Goal: Feedback & Contribution: Submit feedback/report problem

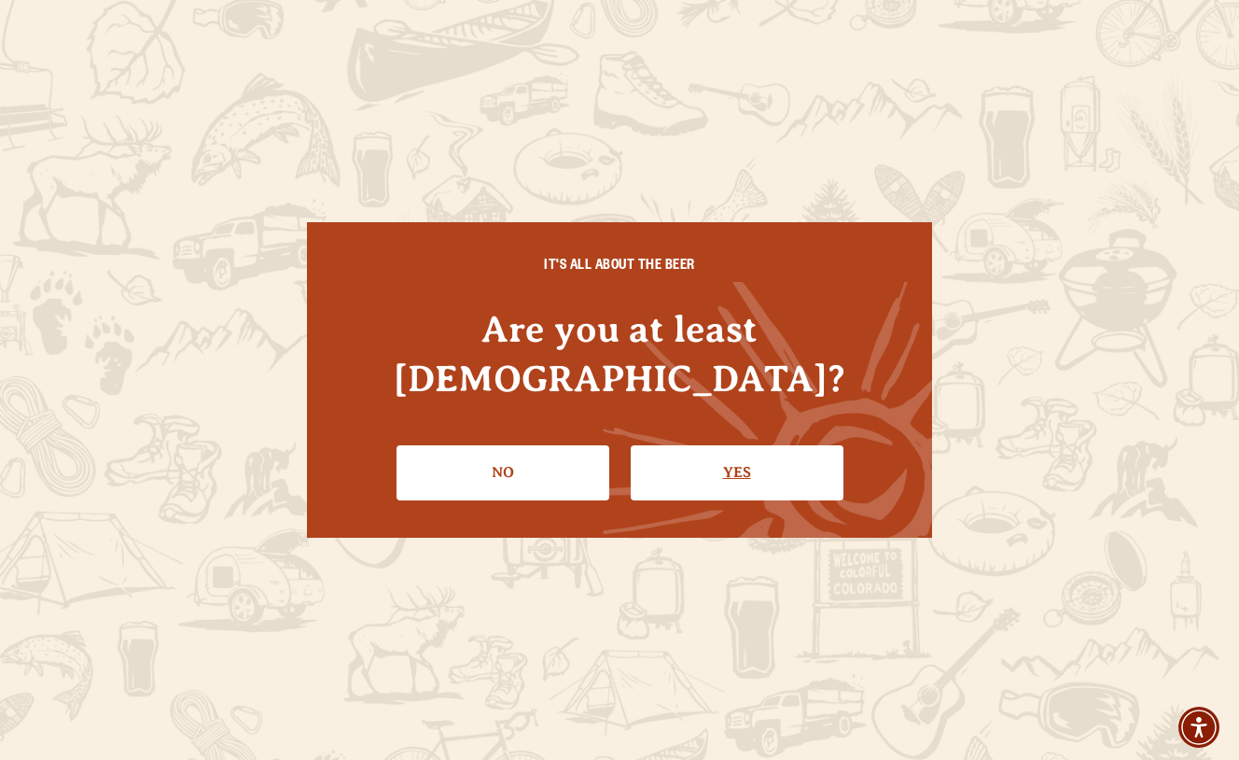
click at [683, 452] on link "Yes" at bounding box center [737, 472] width 213 height 54
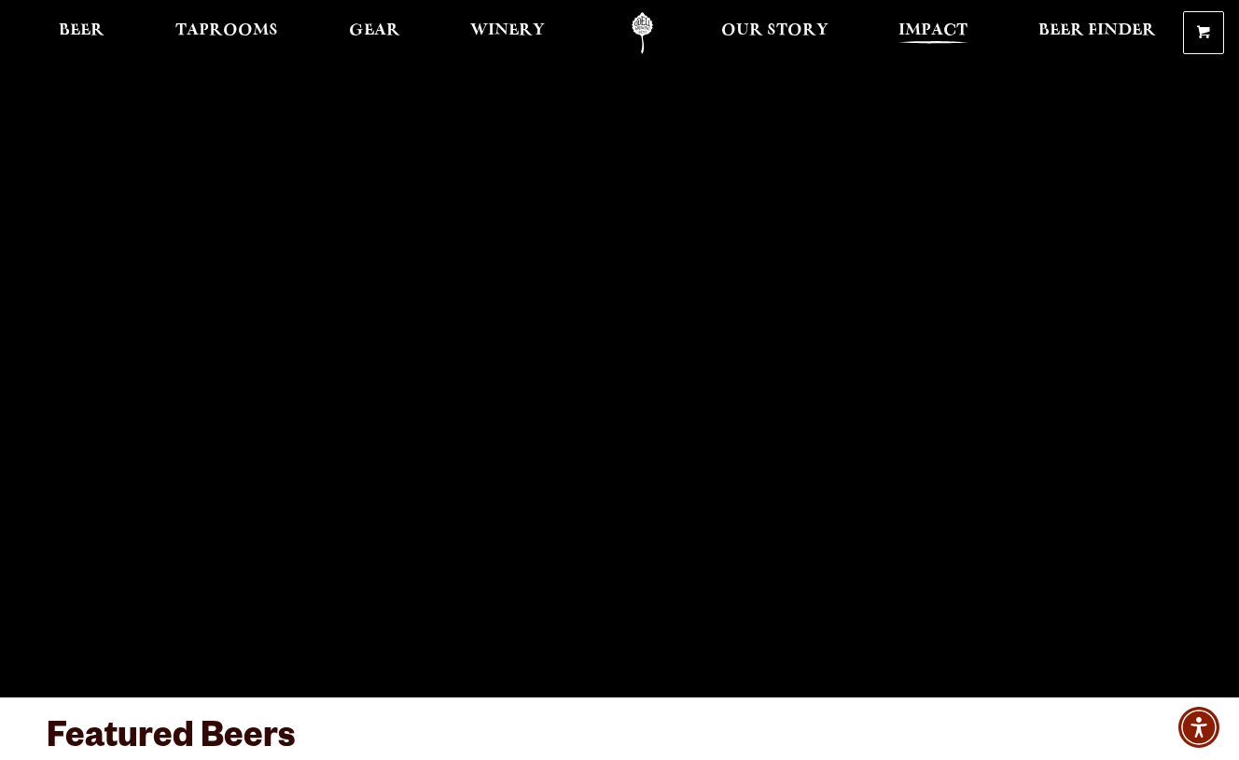
click at [930, 32] on span "Impact" at bounding box center [933, 30] width 69 height 15
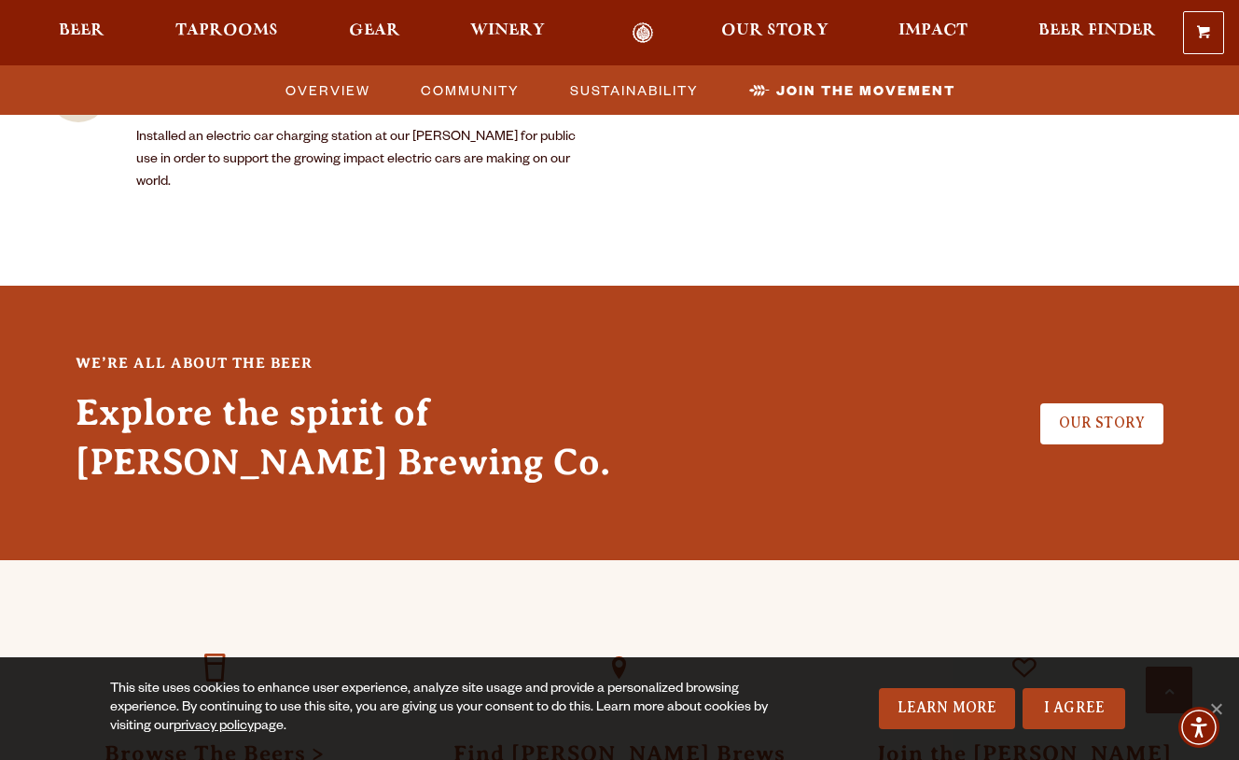
scroll to position [5716, 0]
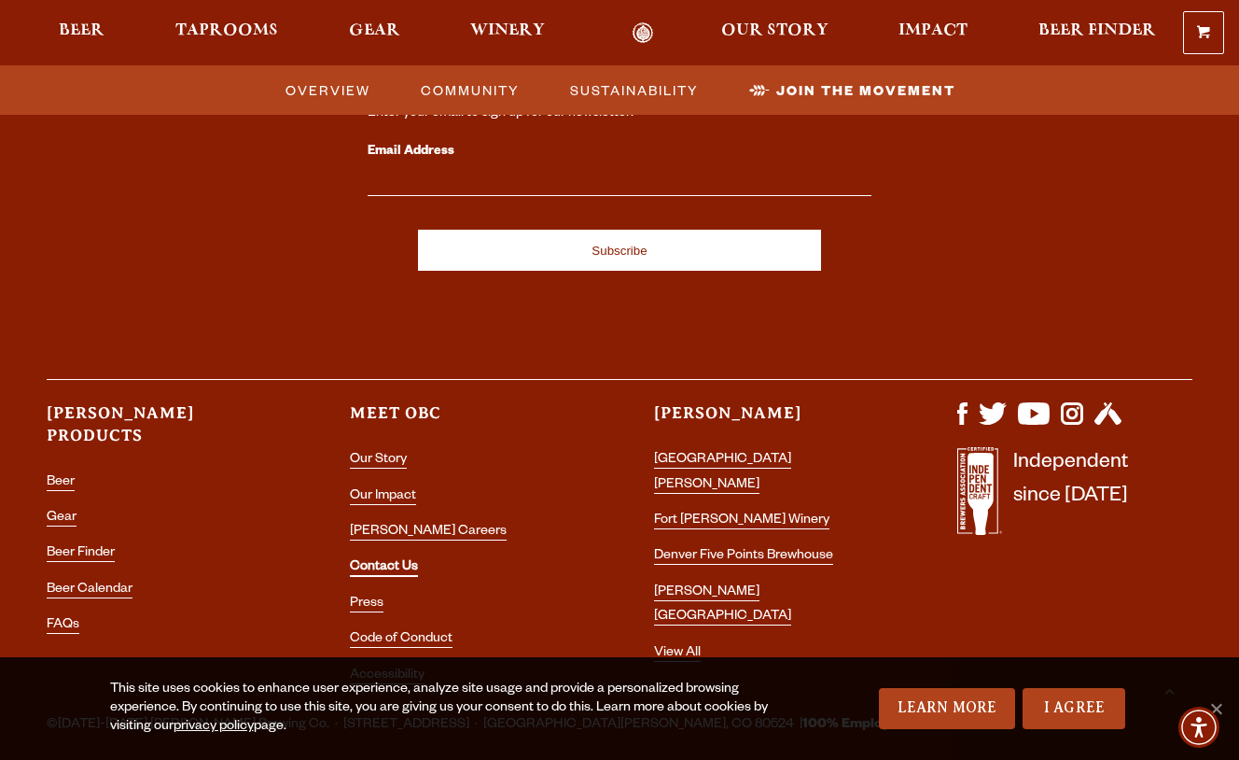
click at [390, 560] on link "Contact Us" at bounding box center [384, 568] width 68 height 17
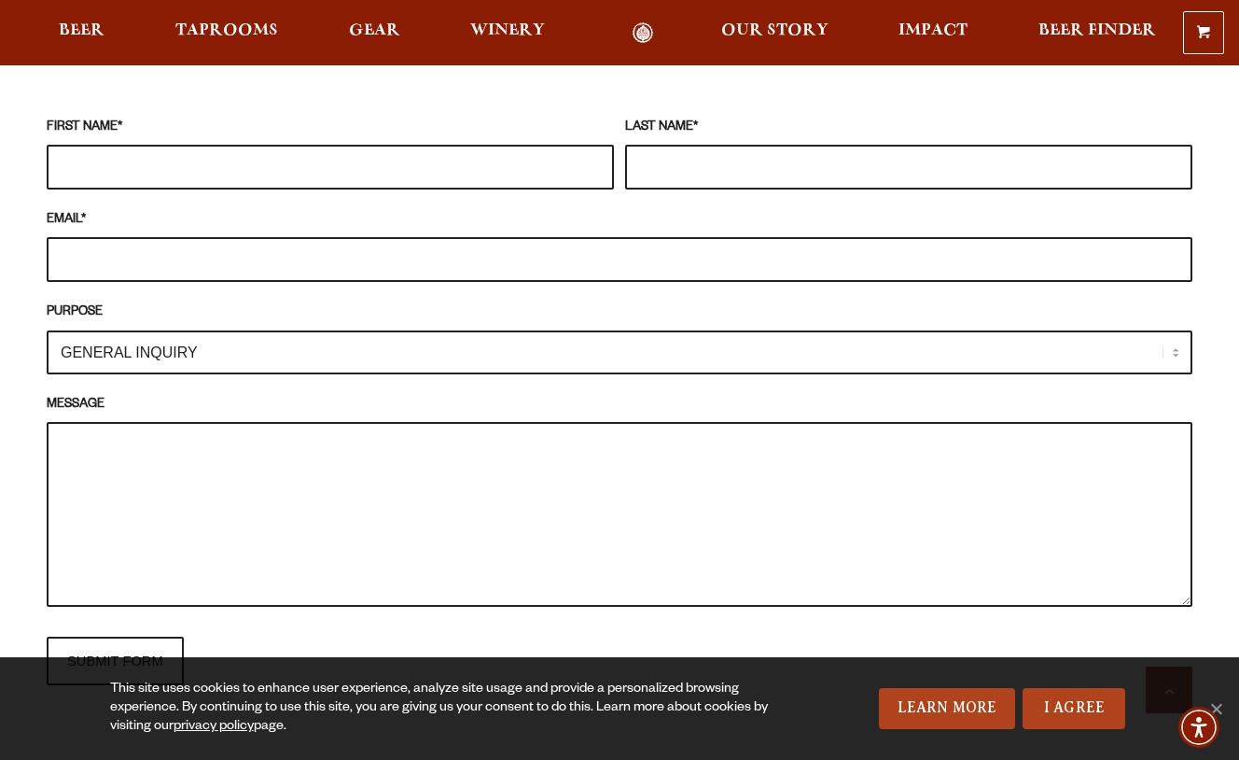
scroll to position [1747, 0]
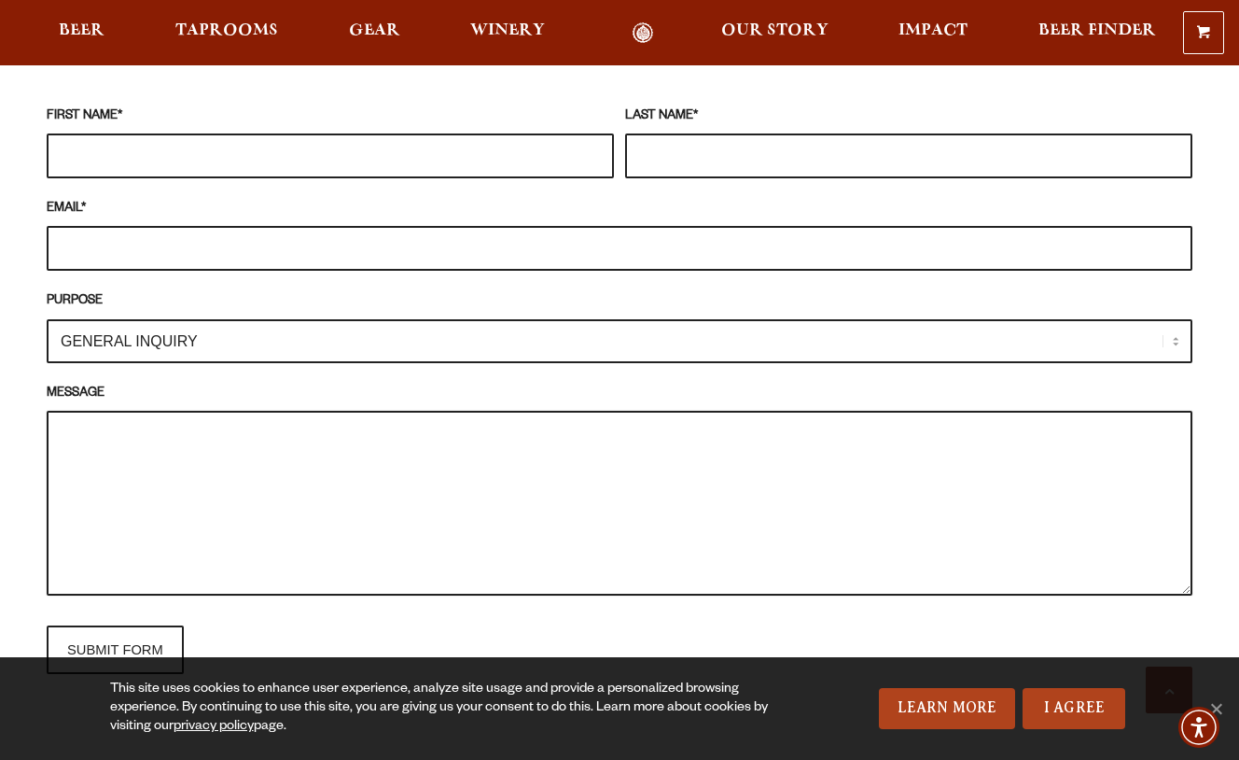
click at [472, 441] on textarea "MESSAGE" at bounding box center [620, 503] width 1146 height 185
paste textarea "Hello! I am writing to you as the parent of a student at the [GEOGRAPHIC_DATA],…"
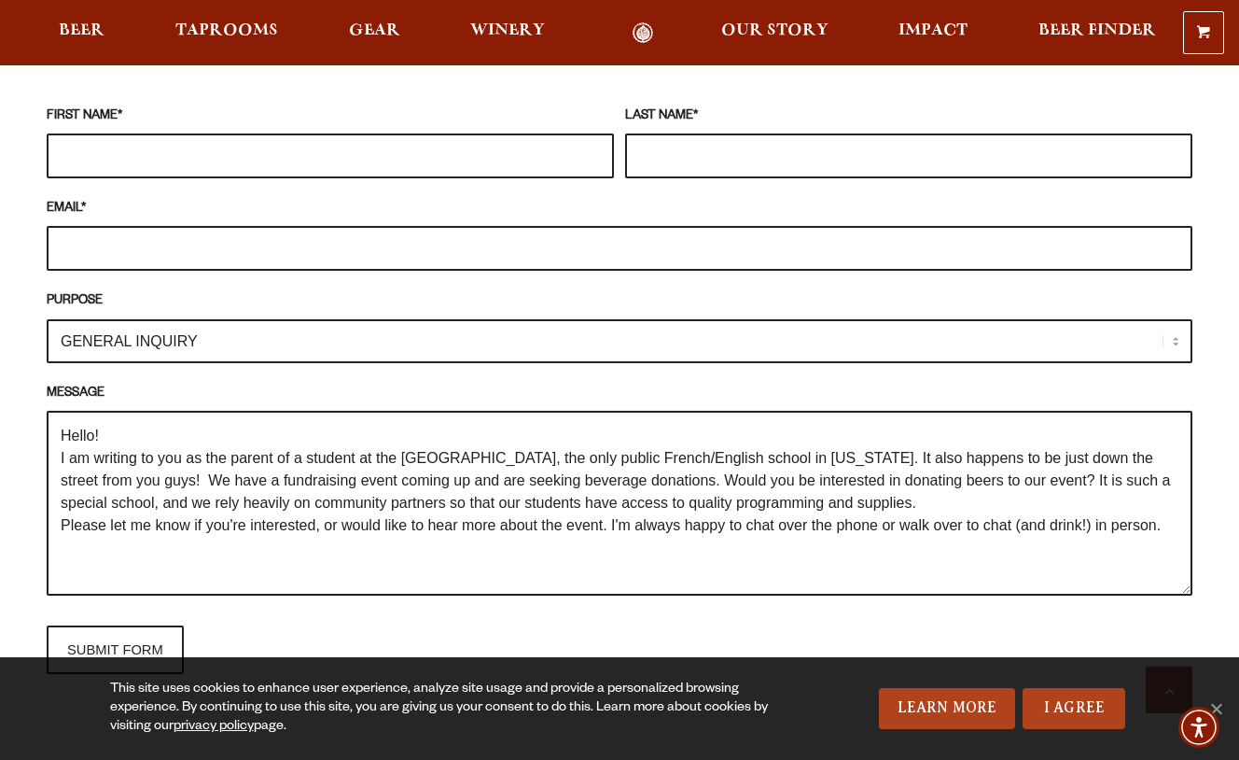
click at [523, 464] on textarea "Hello! I am writing to you as the parent of a student at the [GEOGRAPHIC_DATA],…" at bounding box center [620, 503] width 1146 height 185
drag, startPoint x: 274, startPoint y: 452, endPoint x: 693, endPoint y: 383, distance: 423.8
click at [693, 384] on p "MESSAGE Hello! I am writing to you as the parent of a student at the [GEOGRAPHI…" at bounding box center [620, 494] width 1146 height 221
click at [291, 474] on textarea "Hello! I am writing to you as the parent of a student at the [GEOGRAPHIC_DATA],…" at bounding box center [620, 503] width 1146 height 185
drag, startPoint x: 270, startPoint y: 454, endPoint x: 986, endPoint y: 438, distance: 716.0
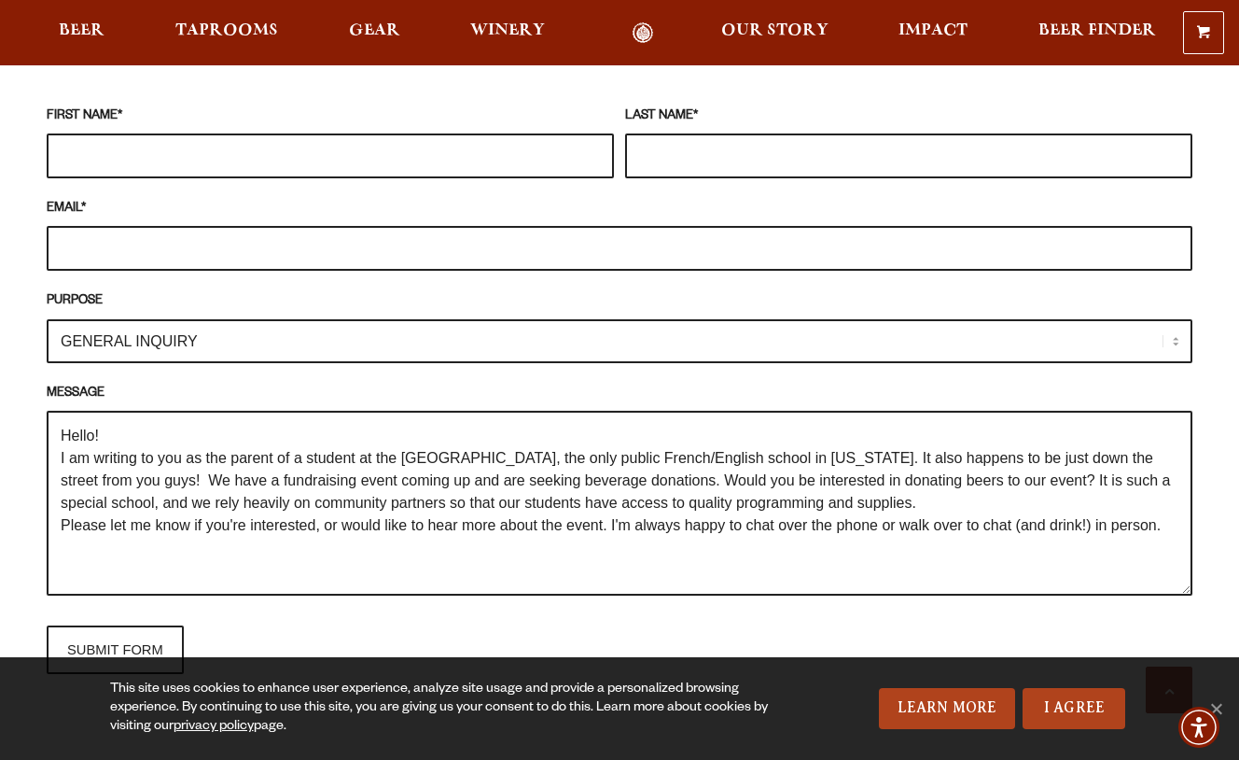
click at [986, 438] on textarea "Hello! I am writing to you as the parent of a student at the [GEOGRAPHIC_DATA],…" at bounding box center [620, 503] width 1146 height 185
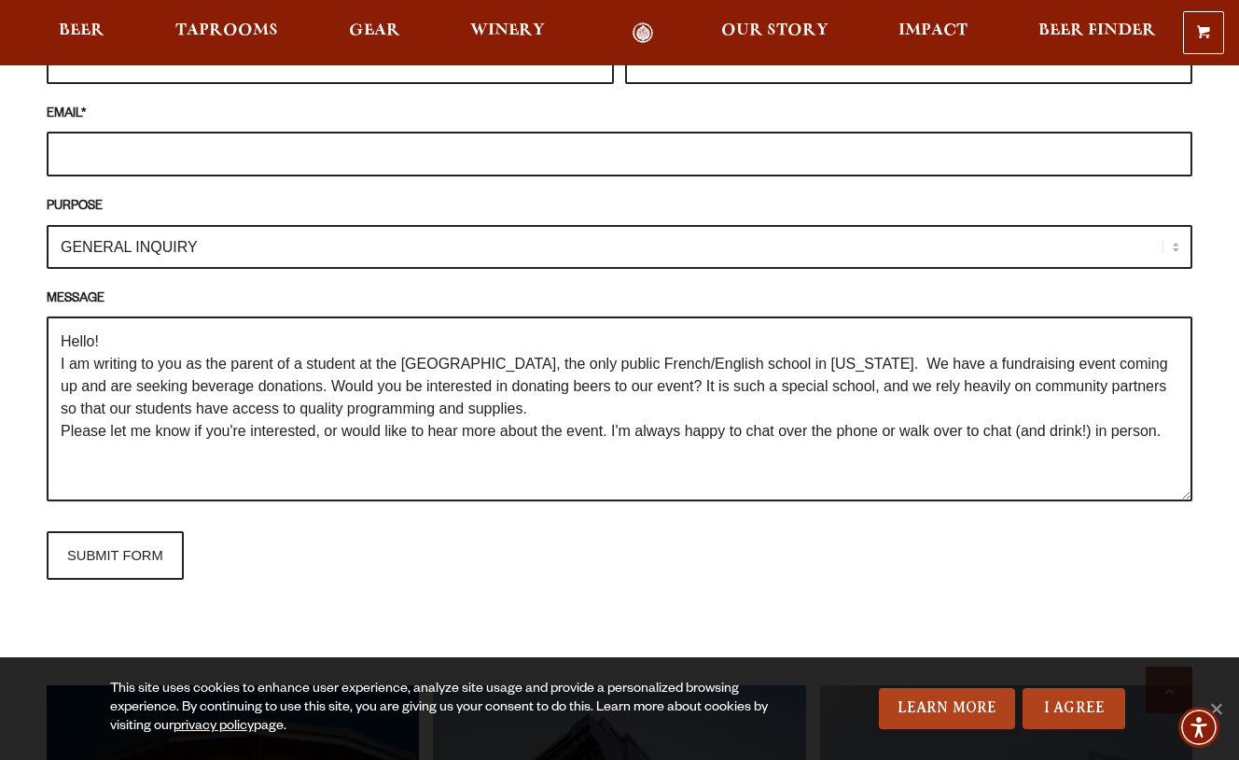
scroll to position [1848, 0]
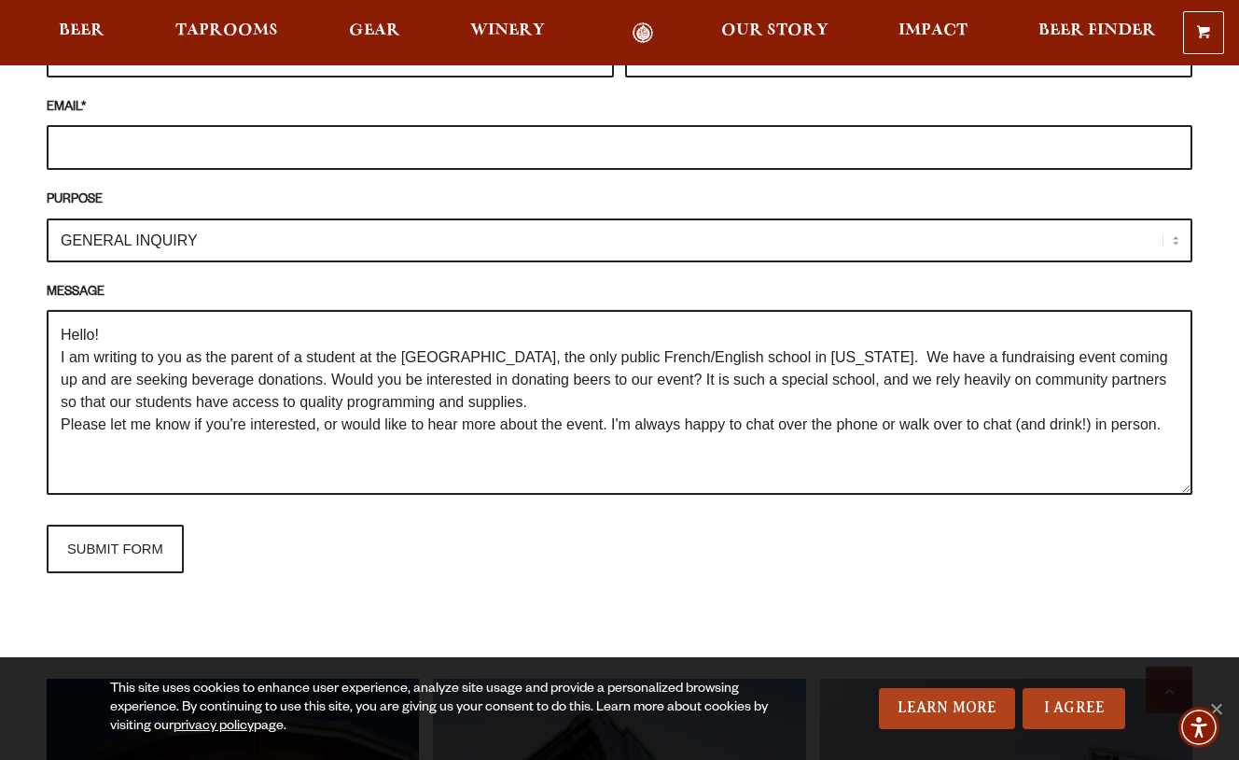
drag, startPoint x: 944, startPoint y: 399, endPoint x: 912, endPoint y: 399, distance: 31.7
click at [912, 399] on textarea "Hello! I am writing to you as the parent of a student at the [GEOGRAPHIC_DATA],…" at bounding box center [620, 402] width 1146 height 185
click at [1000, 400] on textarea "Hello! I am writing to you as the parent of a student at the [GEOGRAPHIC_DATA],…" at bounding box center [620, 402] width 1146 height 185
click at [399, 438] on textarea "Hello! I am writing to you as the parent of a student at the [GEOGRAPHIC_DATA],…" at bounding box center [620, 402] width 1146 height 185
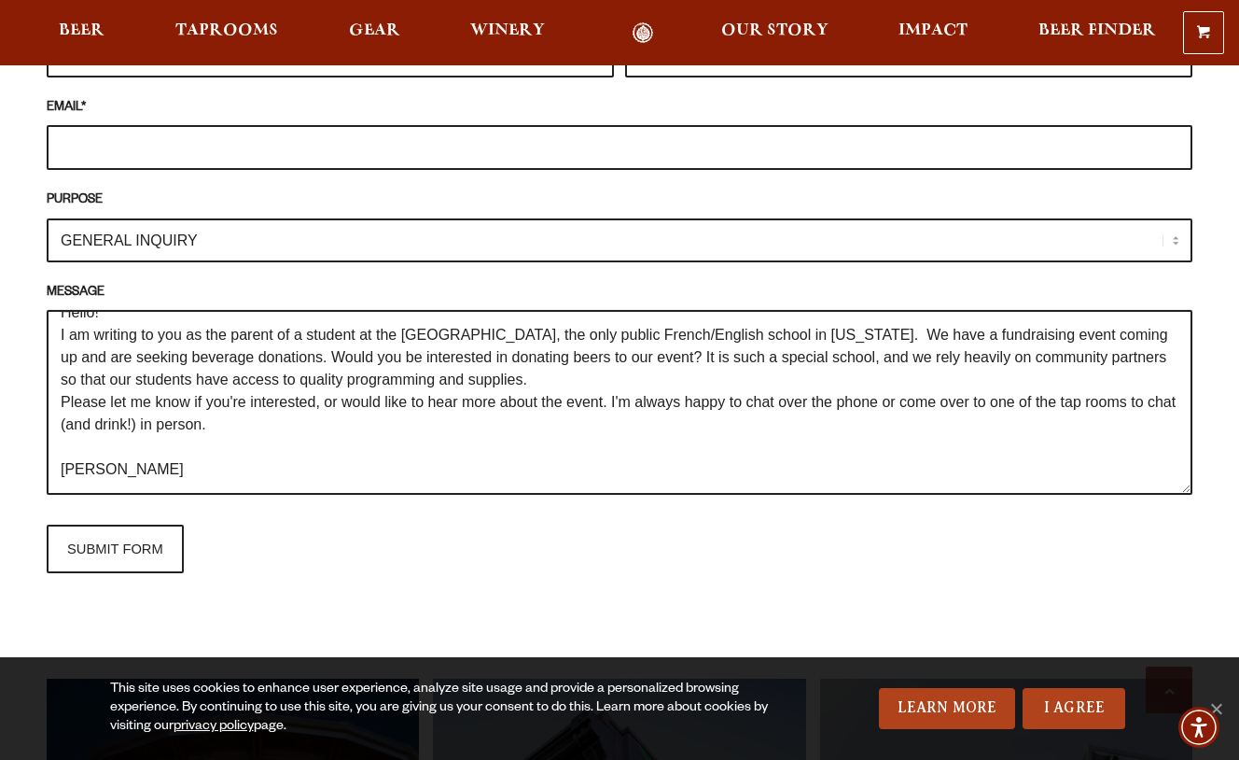
scroll to position [0, 0]
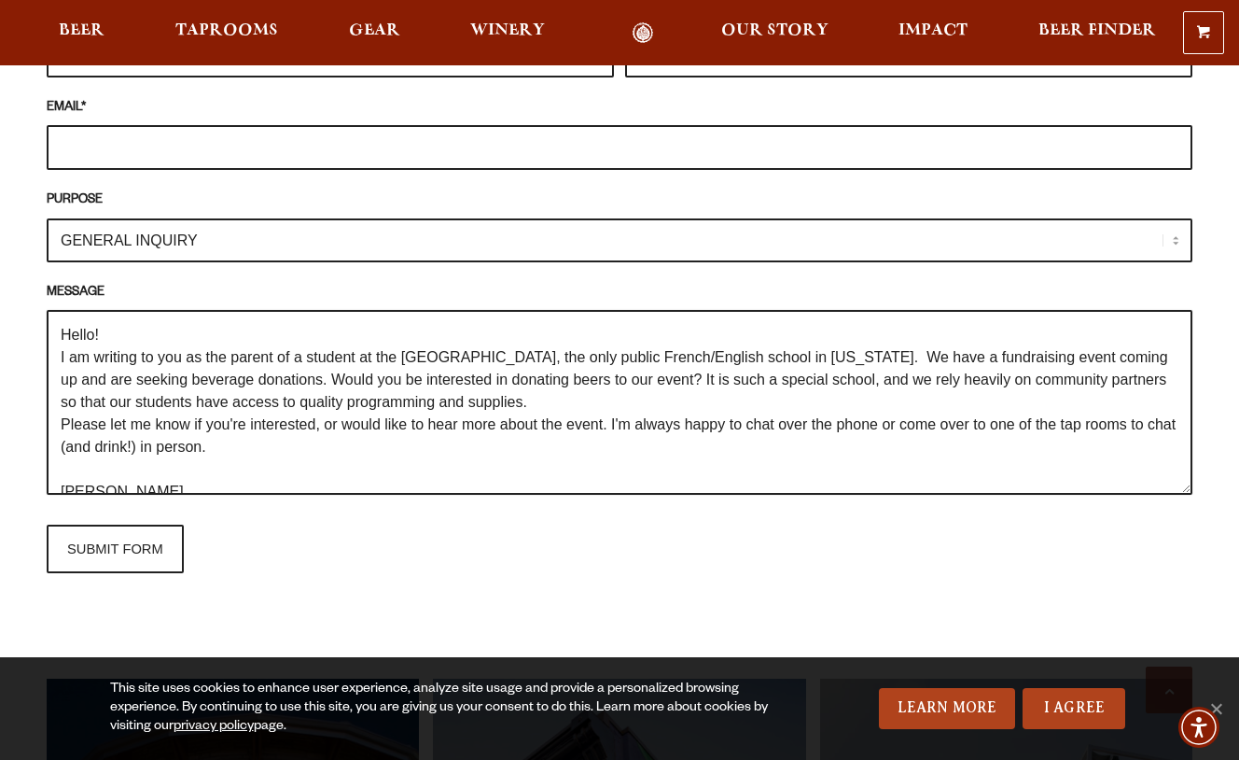
type textarea "Hello! I am writing to you as the parent of a student at the [GEOGRAPHIC_DATA],…"
click at [196, 218] on select "GENERAL INQUIRY TAPROOM / BREWERY WINERY BOOK A TOUR MEDIA INQUIRY GEAR SHOP [P…" at bounding box center [620, 240] width 1146 height 44
click at [47, 218] on select "GENERAL INQUIRY TAPROOM / BREWERY WINERY BOOK A TOUR MEDIA INQUIRY GEAR SHOP [P…" at bounding box center [620, 240] width 1146 height 44
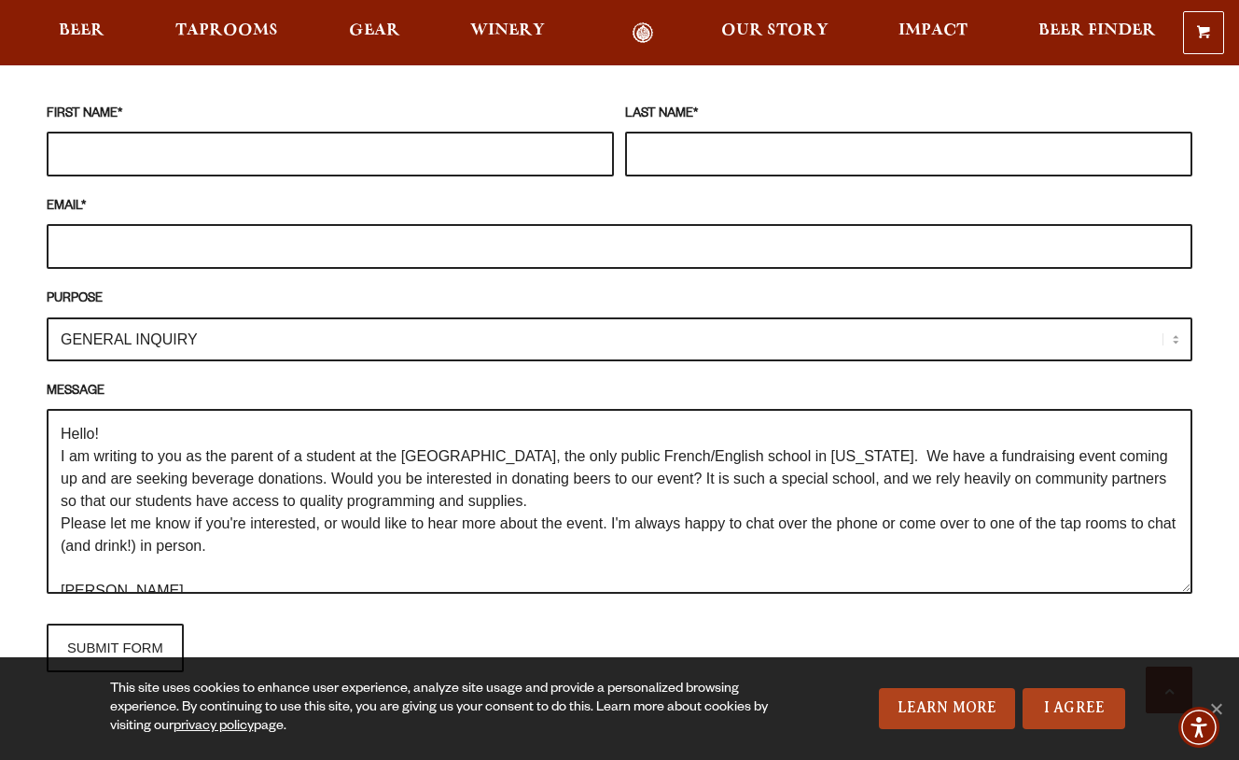
scroll to position [1741, 0]
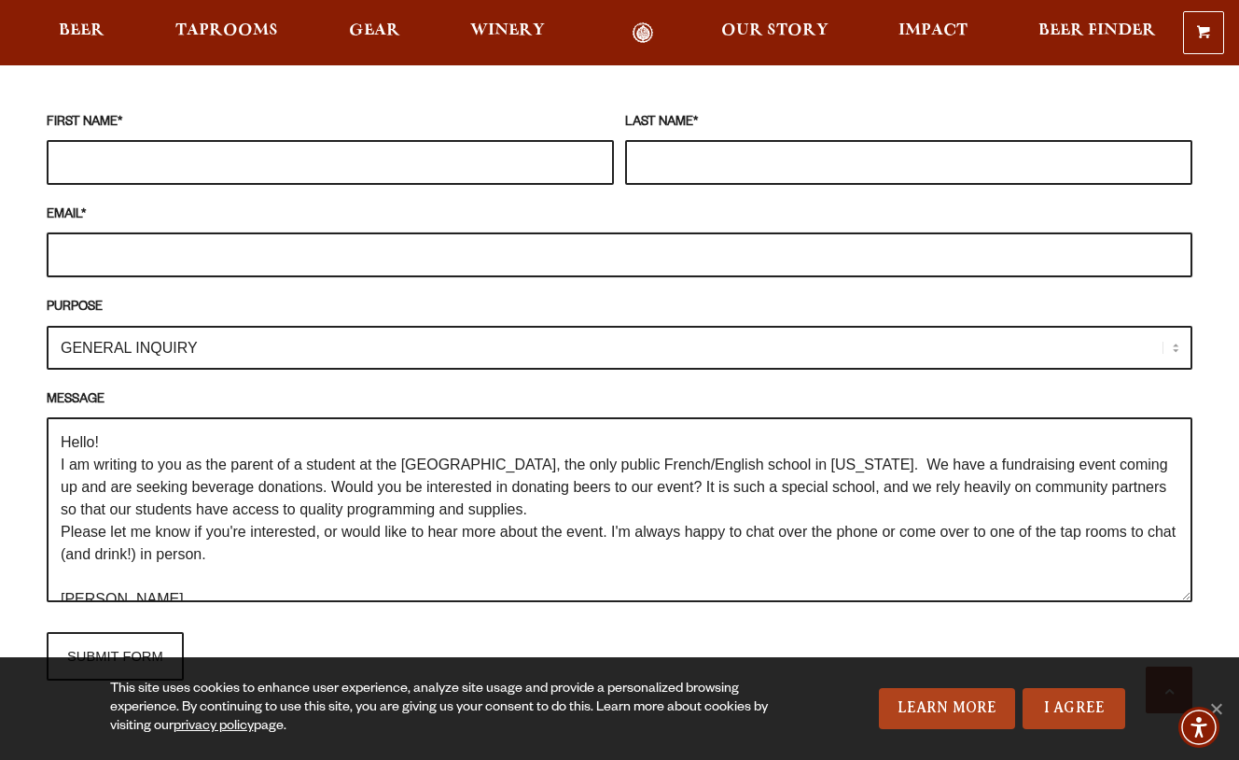
click at [152, 232] on input "EMAIL *" at bounding box center [620, 254] width 1146 height 45
type input "[EMAIL_ADDRESS][DOMAIN_NAME]"
type input "Charlotte"
type input "Vo"
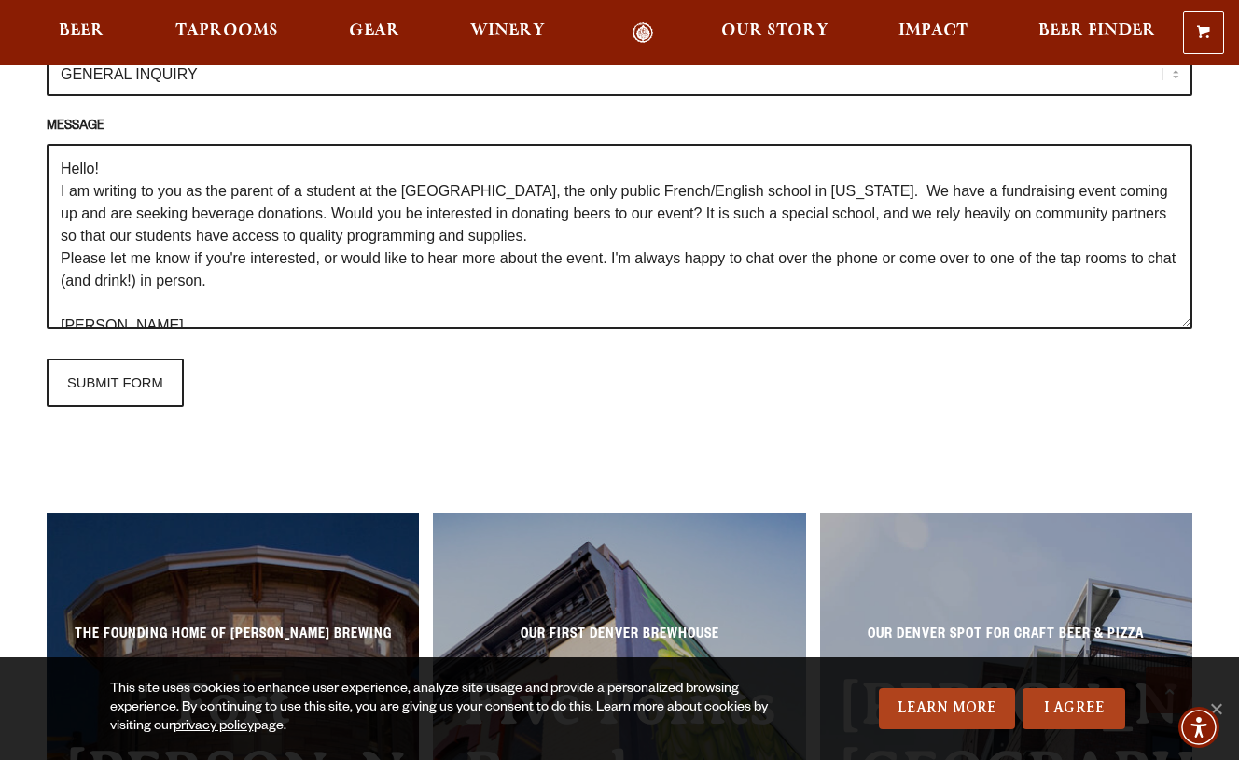
scroll to position [2029, 0]
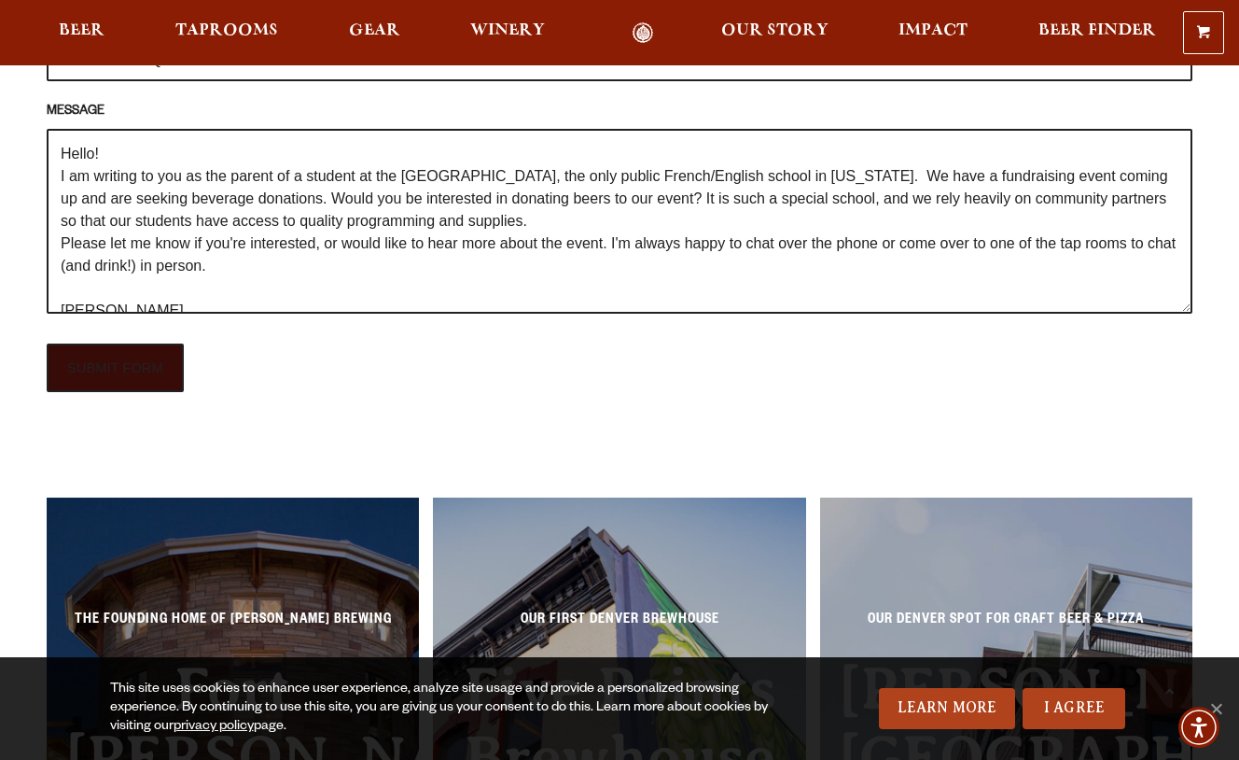
click at [159, 343] on input "SUBMIT FORM" at bounding box center [115, 367] width 137 height 49
type input "Sending"
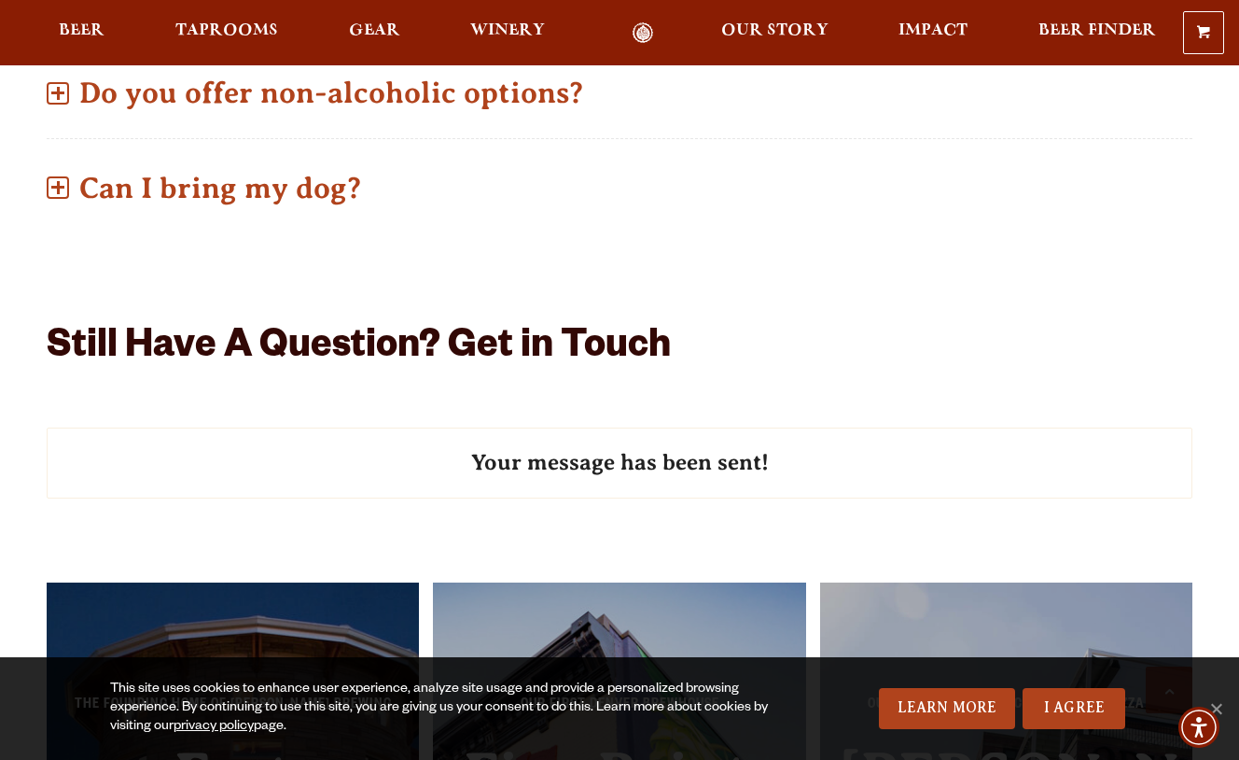
scroll to position [1231, 0]
